Goal: Find specific page/section: Find specific page/section

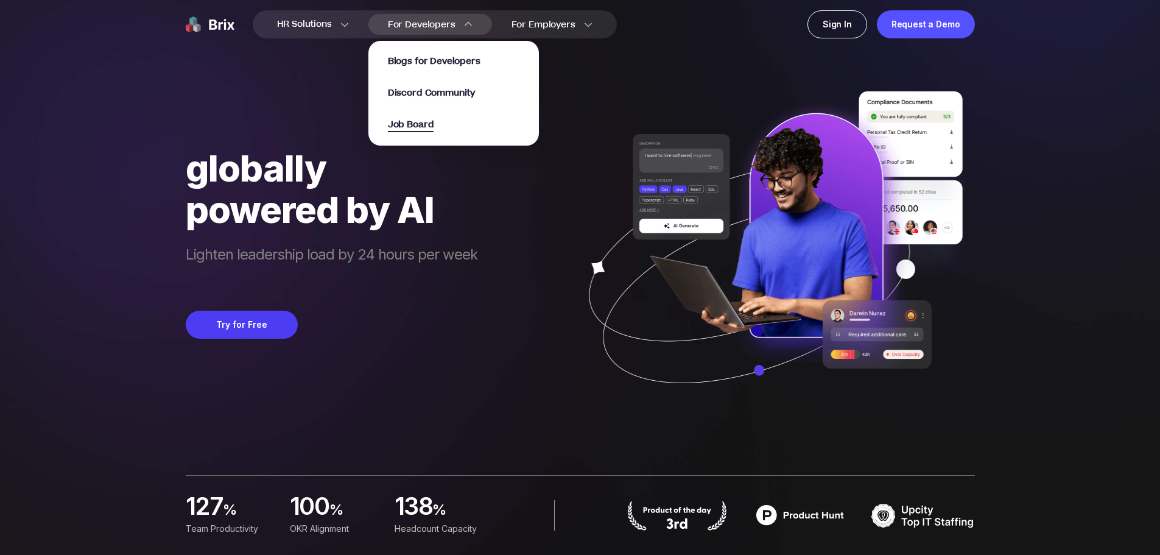
click at [416, 122] on span "Job Board" at bounding box center [411, 125] width 46 height 14
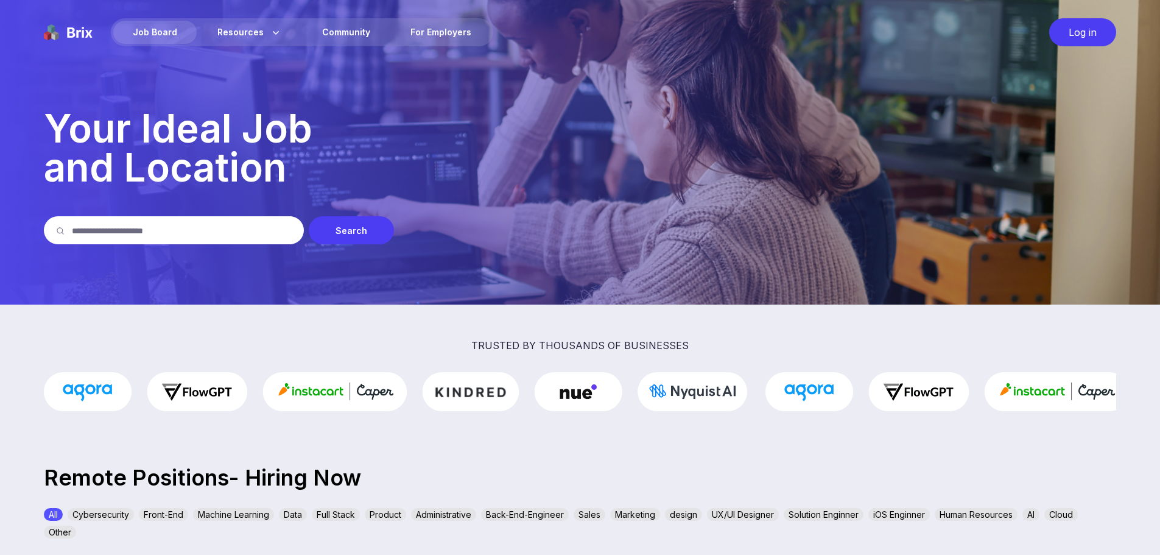
click at [152, 233] on input "text" at bounding box center [182, 230] width 220 height 28
type input "*******"
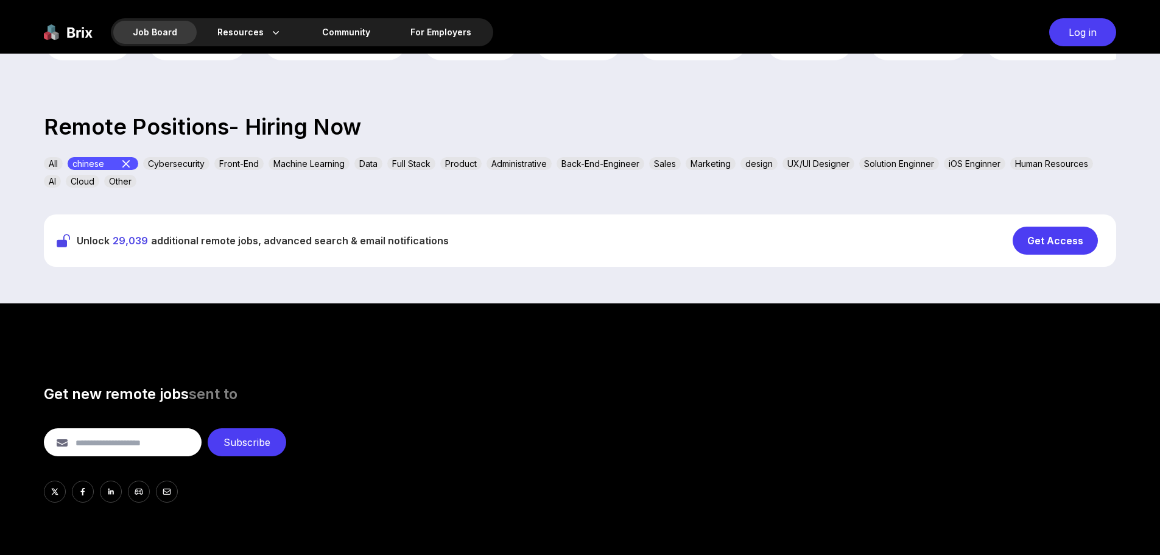
scroll to position [365, 0]
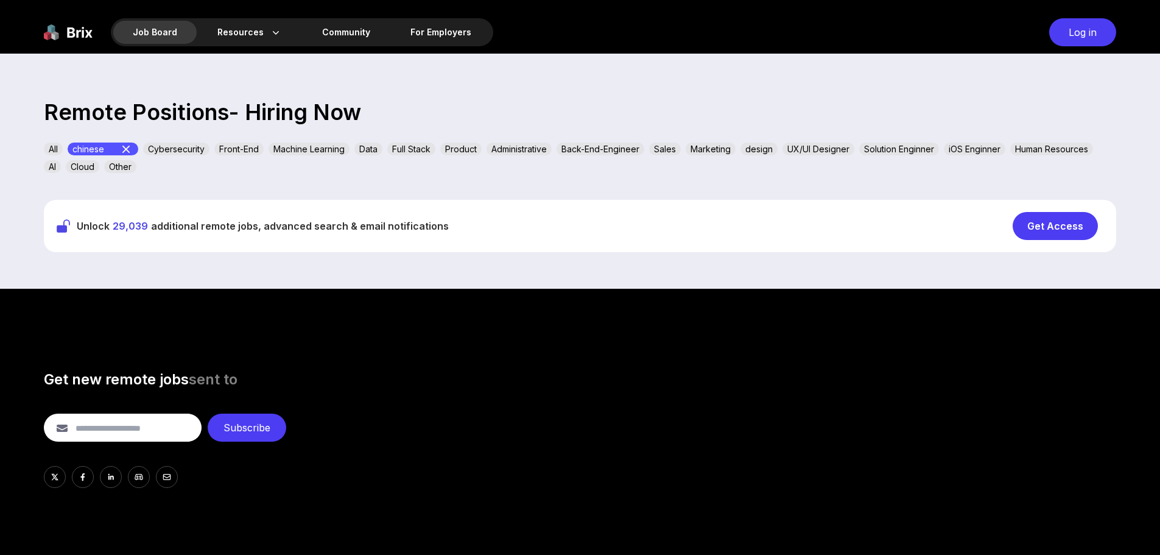
click at [1054, 221] on div "Get Access" at bounding box center [1055, 226] width 85 height 28
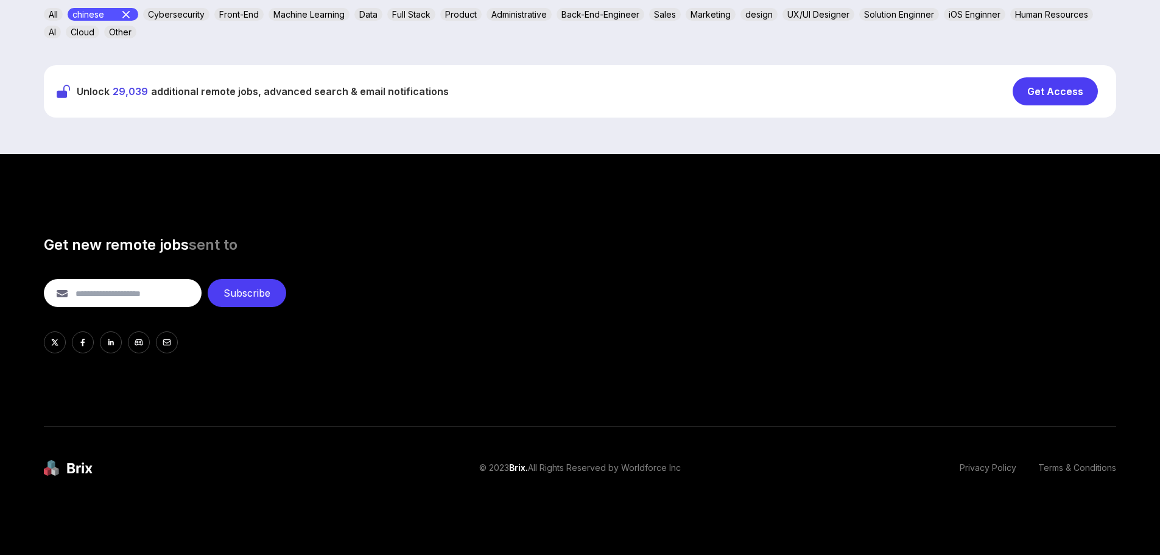
scroll to position [0, 0]
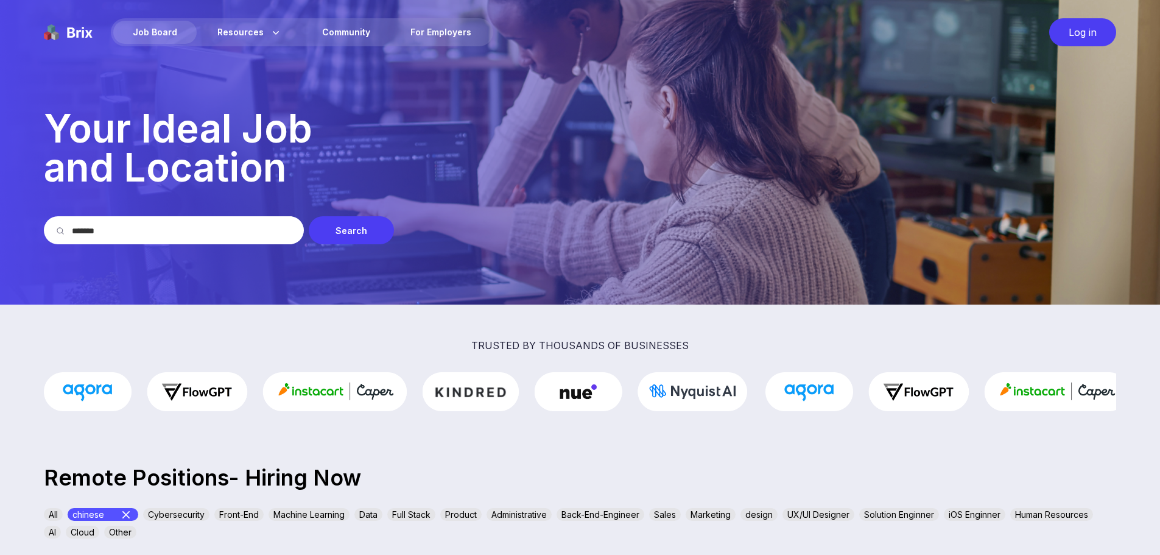
click at [1102, 33] on div "Log in" at bounding box center [1082, 32] width 67 height 28
